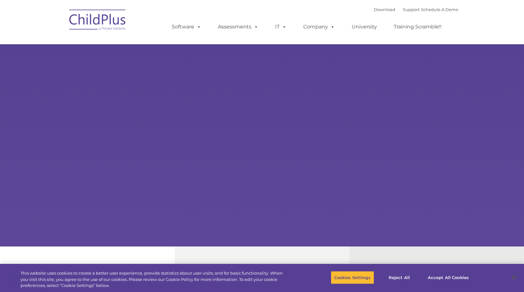
select select "MEDIUM"
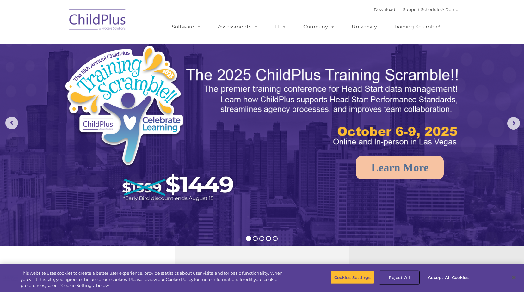
click at [406, 277] on button "Reject All" at bounding box center [399, 277] width 40 height 13
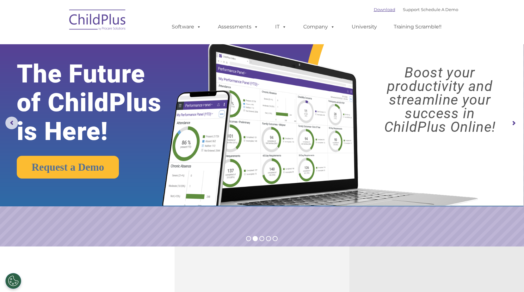
click at [380, 11] on link "Download" at bounding box center [384, 9] width 21 height 5
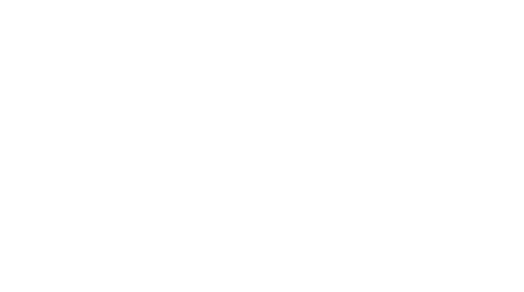
type input ""
